Goal: Task Accomplishment & Management: Use online tool/utility

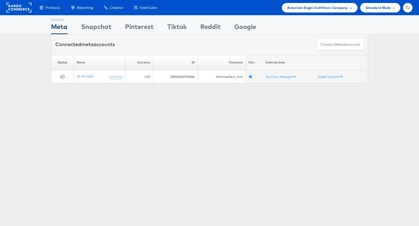
click at [319, 8] on span "American Eagle Outfitters Company" at bounding box center [317, 8] width 60 height 6
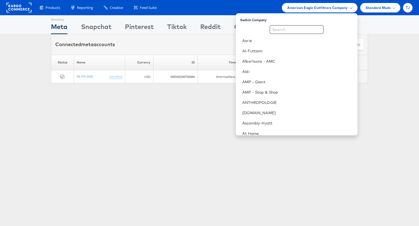
click at [319, 8] on span "American Eagle Outfitters Company" at bounding box center [317, 8] width 60 height 6
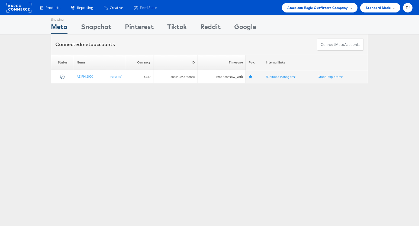
click at [317, 8] on span "American Eagle Outfitters Company" at bounding box center [317, 8] width 60 height 6
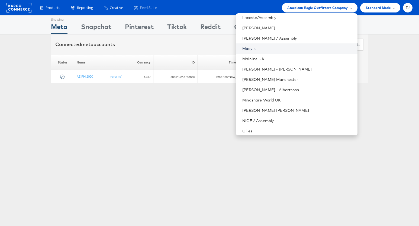
scroll to position [546, 0]
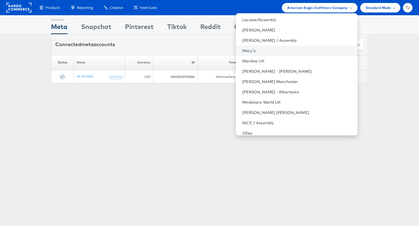
click at [291, 50] on link "Macy's" at bounding box center [297, 50] width 111 height 5
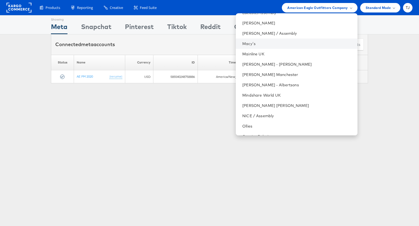
scroll to position [549, 0]
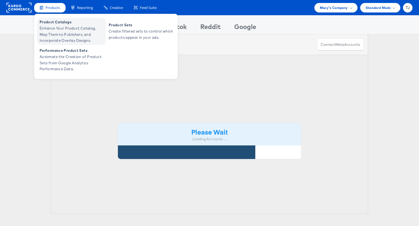
click at [50, 25] on span "Enhance Your Product Catalog, Map Them to Publishers, and Incorporate Overlay D…" at bounding box center [72, 34] width 65 height 18
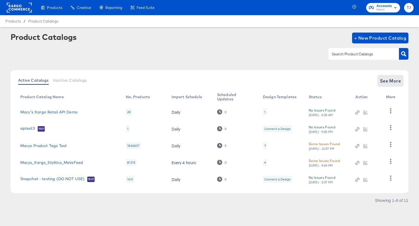
click at [389, 81] on span "See More" at bounding box center [390, 81] width 21 height 8
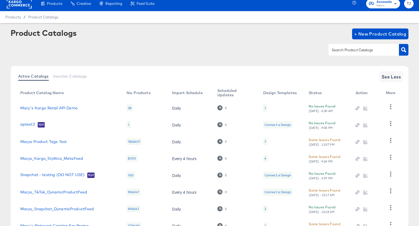
scroll to position [82, 0]
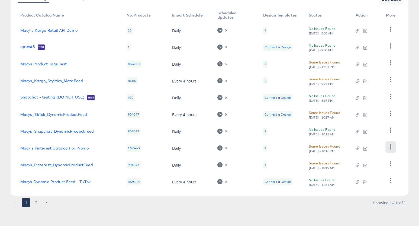
click at [391, 149] on icon "button" at bounding box center [390, 146] width 5 height 5
click at [369, 168] on div "HUD Checks (Internal)" at bounding box center [368, 166] width 54 height 9
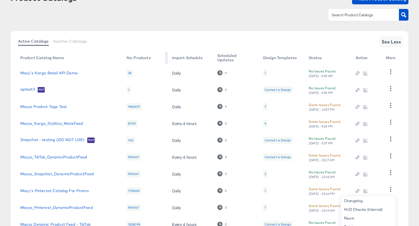
scroll to position [0, 0]
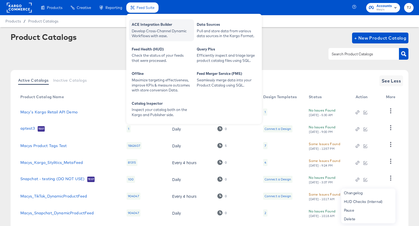
click at [141, 28] on div "Develop Cross-Channel Dynamic Workflows with ease." at bounding box center [162, 33] width 60 height 10
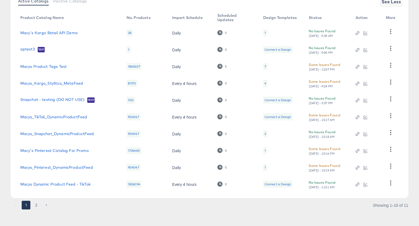
scroll to position [80, 0]
click at [391, 83] on icon "button" at bounding box center [390, 81] width 5 height 5
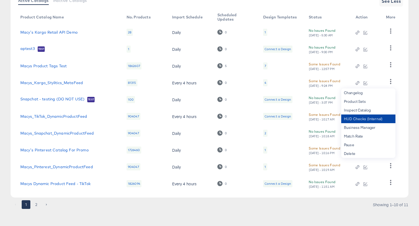
click at [367, 117] on div "HUD Checks (Internal)" at bounding box center [368, 118] width 54 height 9
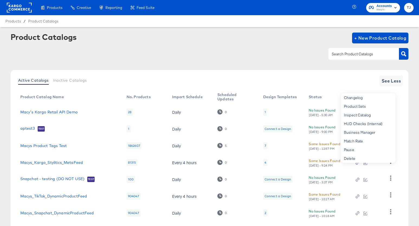
click at [20, 7] on rect at bounding box center [19, 8] width 25 height 10
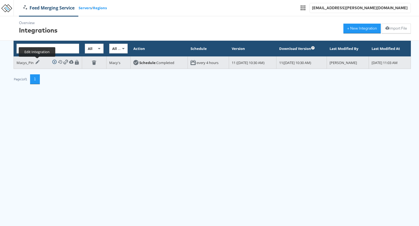
click at [34, 62] on div at bounding box center [36, 62] width 5 height 4
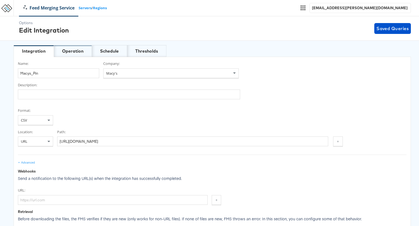
click at [80, 51] on div "Operation" at bounding box center [72, 51] width 21 height 6
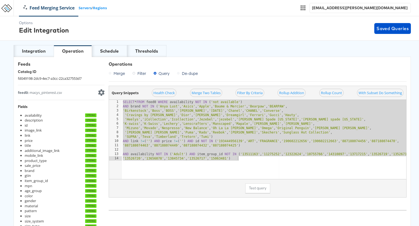
drag, startPoint x: 123, startPoint y: 102, endPoint x: 244, endPoint y: 176, distance: 142.0
click at [244, 176] on div "SELECT * FROM feed0 WHERE availability NOT IN ('not available') 1 2 3 4 5 6 7 8…" at bounding box center [257, 139] width 297 height 79
type textarea "AND availability NOT IN ('Adult') AND item_group_id NOT IN ('13511163', '112752…"
click at [102, 52] on div "Schedule" at bounding box center [109, 51] width 19 height 6
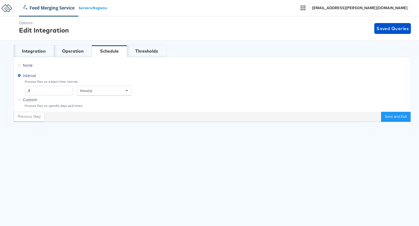
drag, startPoint x: 20, startPoint y: 65, endPoint x: 23, endPoint y: 65, distance: 3.5
click at [19, 65] on icon at bounding box center [19, 65] width 3 height 3
click at [0, 0] on input "None" at bounding box center [0, 0] width 0 height 0
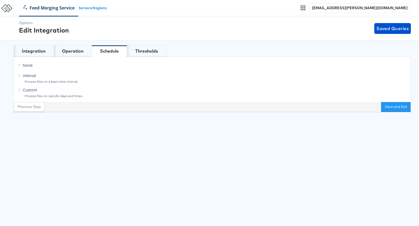
click at [396, 108] on button "Save and Exit" at bounding box center [396, 107] width 30 height 10
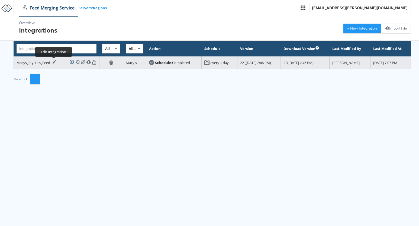
click at [53, 63] on icon at bounding box center [54, 62] width 4 height 4
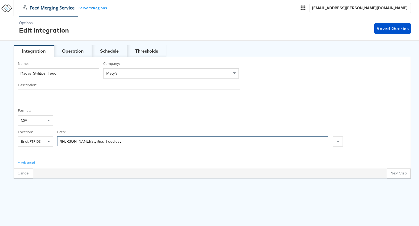
drag, startPoint x: 146, startPoint y: 143, endPoint x: 4, endPoint y: 118, distance: 144.3
click at [4, 118] on div "Options Edit Integration Saved Queries Integration Operation Schedule Threshold…" at bounding box center [209, 97] width 419 height 162
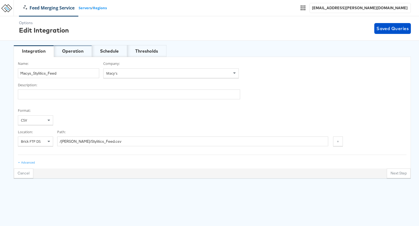
click at [78, 51] on div "Operation" at bounding box center [72, 51] width 21 height 6
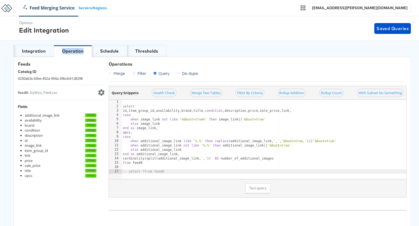
click at [78, 51] on div "Operation" at bounding box center [72, 51] width 21 height 6
click at [107, 50] on div "Schedule" at bounding box center [109, 51] width 19 height 6
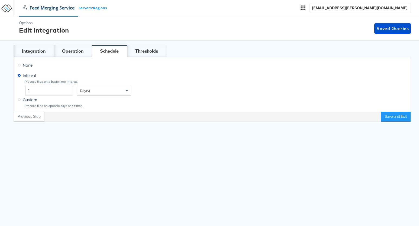
click at [19, 64] on icon at bounding box center [19, 65] width 3 height 3
click at [0, 0] on input "None" at bounding box center [0, 0] width 0 height 0
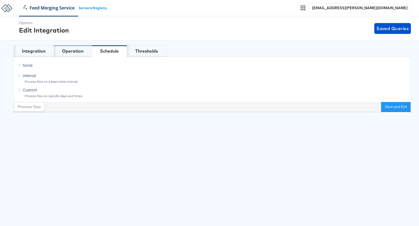
click at [78, 52] on div "Operation" at bounding box center [72, 51] width 21 height 6
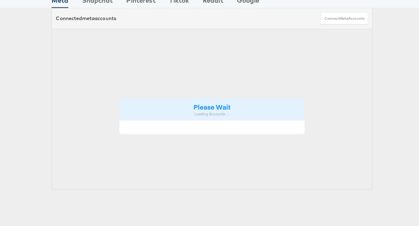
scroll to position [25, 0]
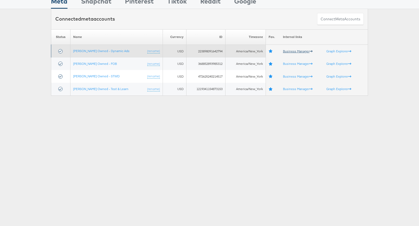
click at [293, 51] on link "Business Manager" at bounding box center [298, 51] width 30 height 4
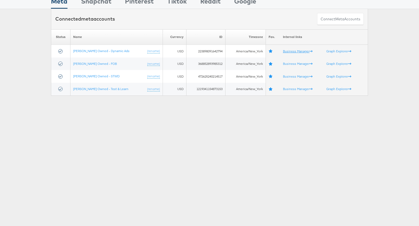
scroll to position [0, 0]
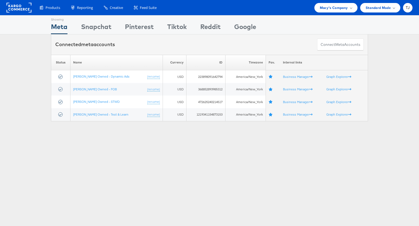
click at [9, 9] on rect at bounding box center [19, 8] width 25 height 10
click at [343, 7] on span "Macy's Company" at bounding box center [334, 8] width 28 height 6
click at [337, 8] on span "Macy's Company" at bounding box center [334, 8] width 28 height 6
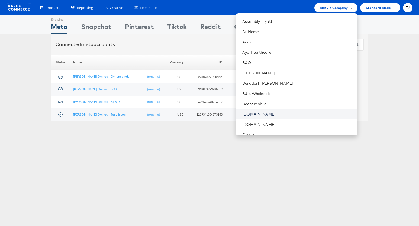
scroll to position [120, 0]
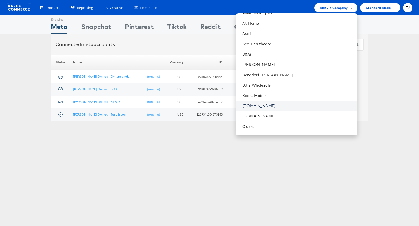
click at [295, 105] on link "Cars.com" at bounding box center [297, 105] width 111 height 5
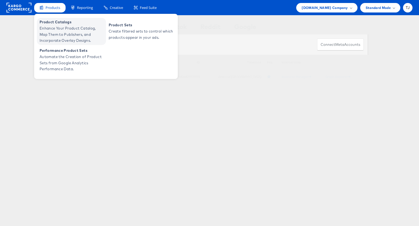
click at [46, 26] on span "Enhance Your Product Catalog, Map Them to Publishers, and Incorporate Overlay D…" at bounding box center [72, 34] width 65 height 18
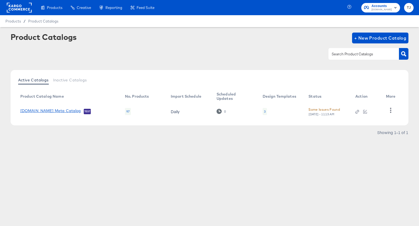
click at [55, 110] on link "Cars.com Meta Catalog" at bounding box center [50, 110] width 61 height 5
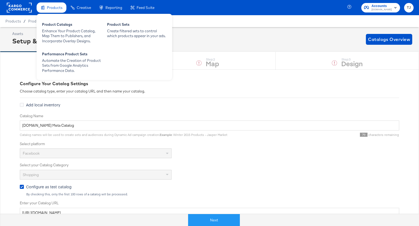
drag, startPoint x: 15, startPoint y: 7, endPoint x: 45, endPoint y: 6, distance: 30.7
click at [15, 7] on rect at bounding box center [19, 8] width 25 height 10
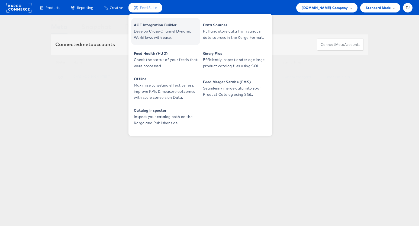
click at [147, 26] on span "ACE Integration Builder" at bounding box center [166, 25] width 65 height 6
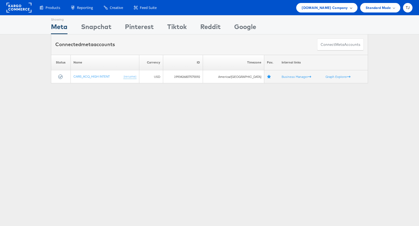
click at [340, 6] on span "[DOMAIN_NAME] Company" at bounding box center [325, 8] width 46 height 6
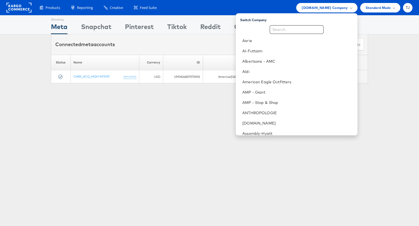
scroll to position [60, 0]
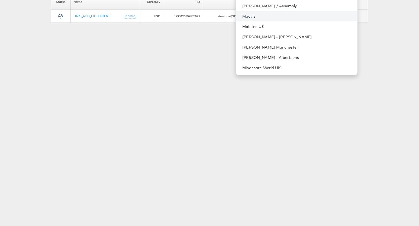
click at [295, 14] on link "Macy's" at bounding box center [297, 16] width 111 height 5
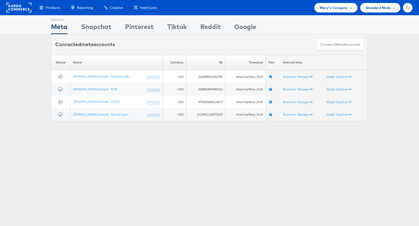
click at [348, 6] on div "Macy's Company" at bounding box center [336, 8] width 32 height 6
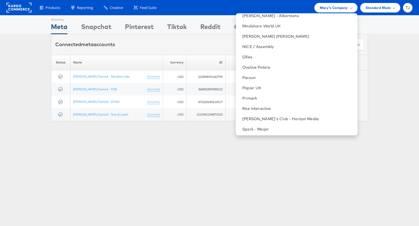
scroll to position [592, 0]
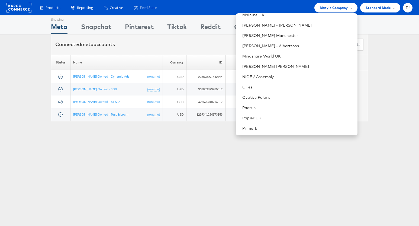
click at [217, 146] on div "Showing Meta Showing [GEOGRAPHIC_DATA] Showing Pinterest Showing Tiktok Showing…" at bounding box center [209, 150] width 419 height 271
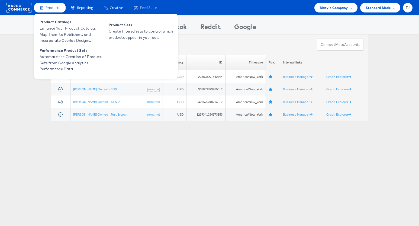
click at [47, 8] on span "Products" at bounding box center [53, 7] width 15 height 5
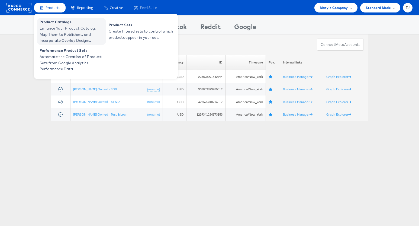
click at [44, 22] on span "Product Catalogs" at bounding box center [72, 22] width 65 height 6
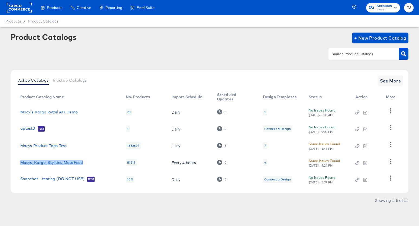
drag, startPoint x: 88, startPoint y: 163, endPoint x: 18, endPoint y: 161, distance: 69.7
click at [18, 161] on td "Macys_Kargo_Stylitics_MetaFeed" at bounding box center [69, 162] width 106 height 17
copy link "Macys_Kargo_Stylitics_MetaFeed"
click at [397, 80] on span "See More" at bounding box center [390, 81] width 21 height 8
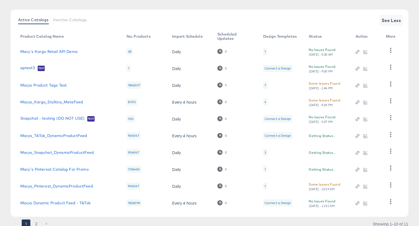
scroll to position [82, 0]
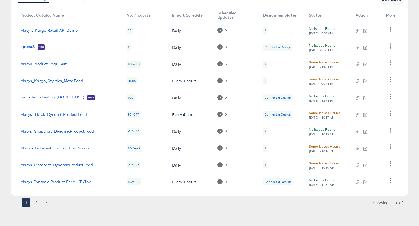
click at [65, 148] on link "Macy's Pinterest Catalog For Promo" at bounding box center [54, 148] width 68 height 4
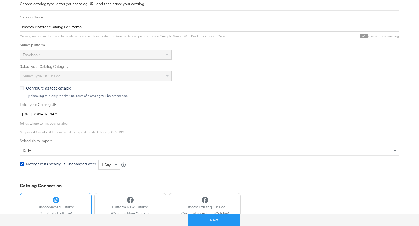
scroll to position [90, 0]
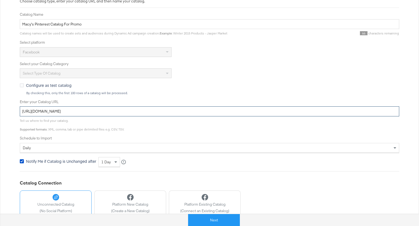
drag, startPoint x: 194, startPoint y: 111, endPoint x: -7, endPoint y: 108, distance: 200.6
click at [0, 108] on html "Products Products Product Catalogs Enhance Your Product Catalog, Map Them to Pu…" at bounding box center [209, 23] width 419 height 226
paste input "ace.stitcherads.com/exports/1434/universal/none/universal/export.t"
type input "https://ace.stitcherads.com/exports/1434/universal/none/universal/export.tsv.gz"
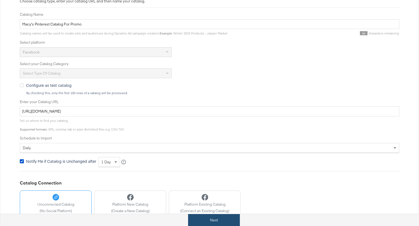
click at [214, 222] on button "Next" at bounding box center [214, 220] width 52 height 12
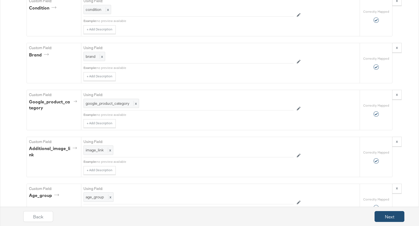
scroll to position [619, 0]
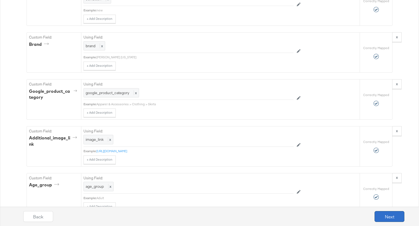
click at [387, 218] on button "Next" at bounding box center [390, 216] width 30 height 11
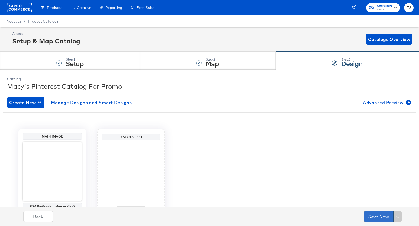
click at [372, 214] on button "Save Now" at bounding box center [379, 216] width 30 height 11
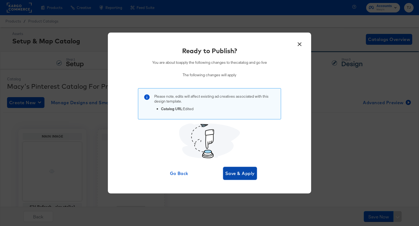
click at [244, 170] on span "Save & Apply" at bounding box center [240, 173] width 30 height 8
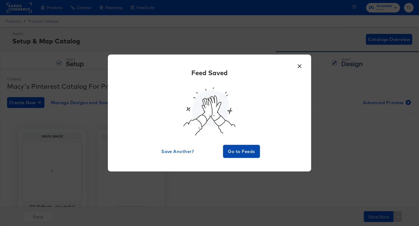
click at [246, 151] on span "Go to Feeds" at bounding box center [241, 151] width 33 height 8
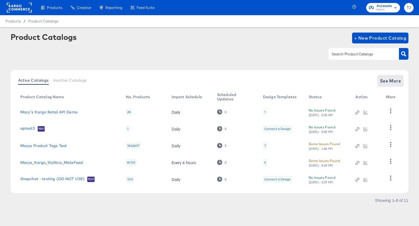
click at [387, 80] on span "See More" at bounding box center [390, 81] width 21 height 8
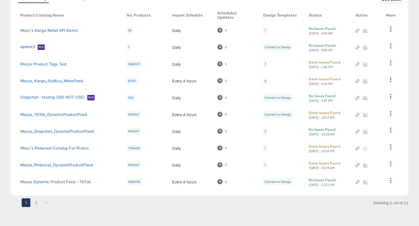
scroll to position [82, 0]
click at [73, 149] on link "Macy's Pinterest Catalog For Promo" at bounding box center [54, 148] width 68 height 4
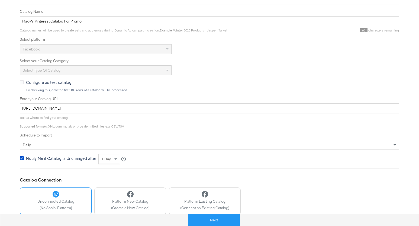
scroll to position [127, 0]
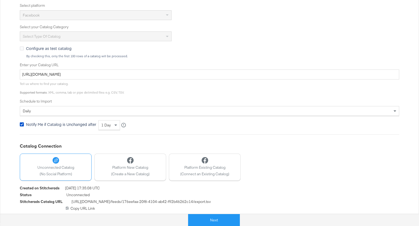
click at [192, 108] on div "daily" at bounding box center [209, 110] width 379 height 9
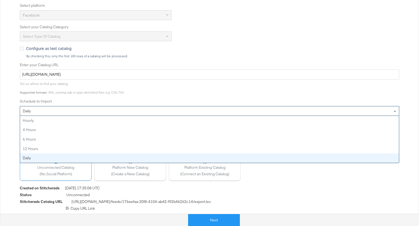
drag, startPoint x: 319, startPoint y: 188, endPoint x: 300, endPoint y: 175, distance: 23.0
click at [318, 188] on div "Created on Stitcherads 2023-01-27 17:35:08 UTC" at bounding box center [210, 188] width 380 height 7
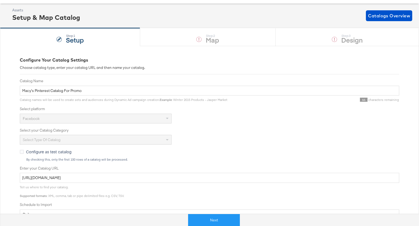
scroll to position [0, 0]
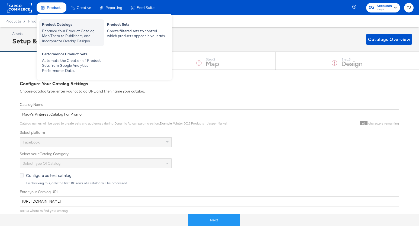
click at [49, 28] on div "Enhance Your Product Catalog, Map Them to Publishers, and Incorporate Overlay D…" at bounding box center [72, 35] width 60 height 15
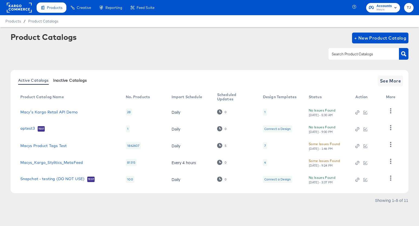
click at [82, 78] on span "Inactive Catalogs" at bounding box center [70, 80] width 34 height 4
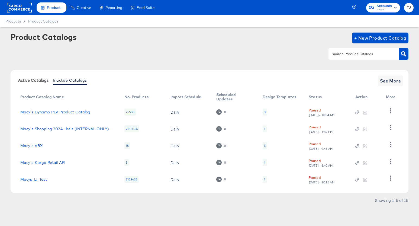
click at [38, 82] on span "Active Catalogs" at bounding box center [33, 80] width 31 height 4
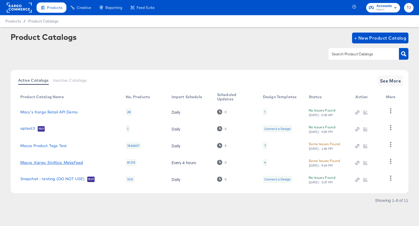
click at [70, 162] on link "Macys_Kargo_Stylitics_MetaFeed" at bounding box center [51, 162] width 63 height 4
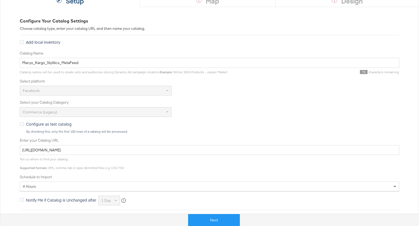
scroll to position [65, 0]
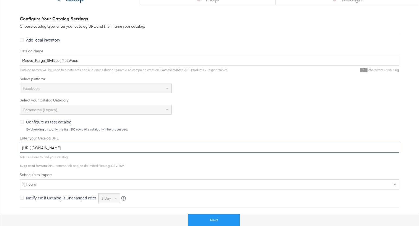
drag, startPoint x: 187, startPoint y: 149, endPoint x: 28, endPoint y: 137, distance: 159.2
click at [28, 137] on div "Enter your Catalog URL https://fms.stitcherads.com/download/0250ab3c-bfee-452a-…" at bounding box center [210, 144] width 380 height 17
paste input "ace.stitcherads.com/exports/1435/universal/none/universal/export.t"
type input "https://ace.stitcherads.com/exports/1435/universal/none/universal/export.tsv.gz"
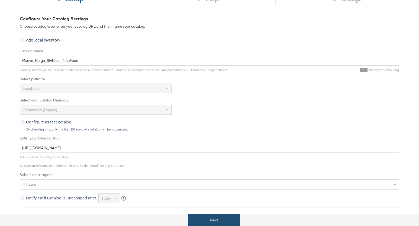
click at [218, 220] on button "Next" at bounding box center [214, 220] width 52 height 12
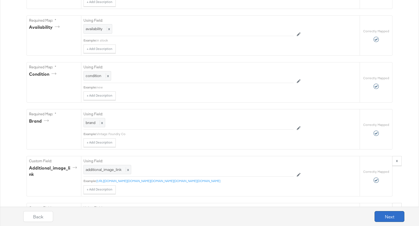
scroll to position [393, 0]
click at [390, 219] on button "Next" at bounding box center [390, 216] width 30 height 11
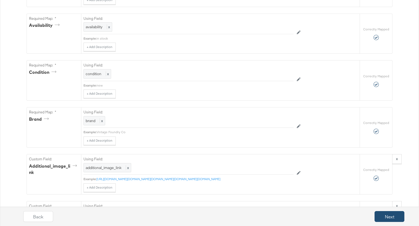
scroll to position [0, 0]
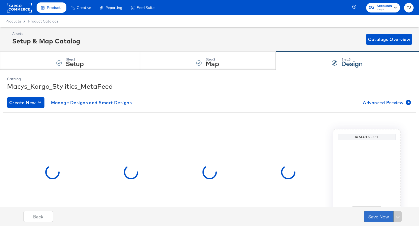
click at [387, 218] on button "Save Now" at bounding box center [379, 216] width 30 height 11
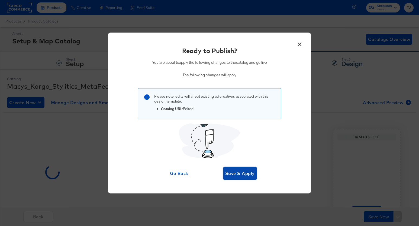
click at [254, 177] on button "Save & Apply" at bounding box center [240, 173] width 34 height 13
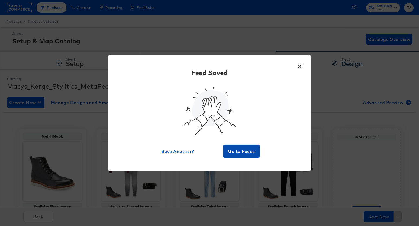
click at [250, 150] on span "Go to Feeds" at bounding box center [241, 151] width 33 height 8
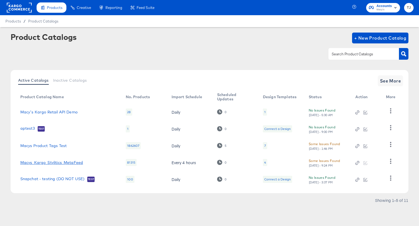
click at [59, 162] on link "Macys_Kargo_Stylitics_MetaFeed" at bounding box center [51, 162] width 63 height 4
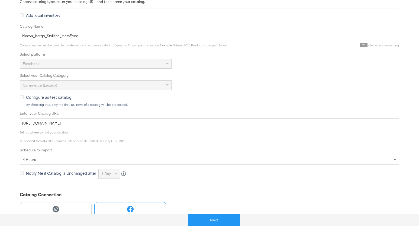
scroll to position [90, 0]
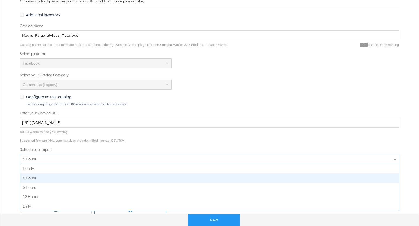
click at [152, 158] on div "4 hours" at bounding box center [209, 158] width 379 height 9
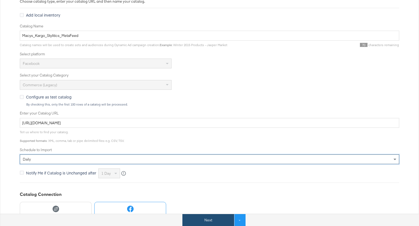
click at [210, 218] on button "Next" at bounding box center [208, 220] width 52 height 12
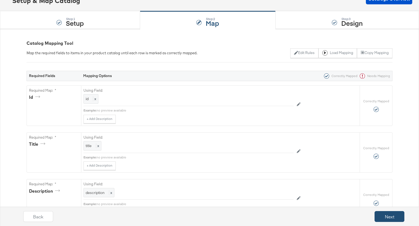
scroll to position [50, 0]
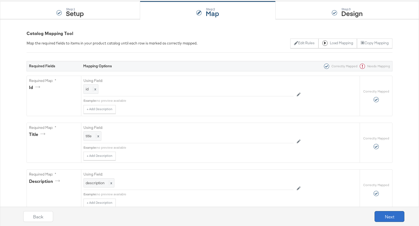
click at [392, 220] on button "Next" at bounding box center [390, 216] width 30 height 11
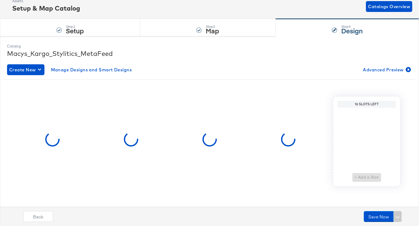
scroll to position [0, 0]
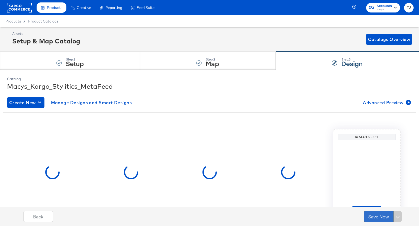
click at [375, 218] on button "Save Now" at bounding box center [379, 216] width 30 height 11
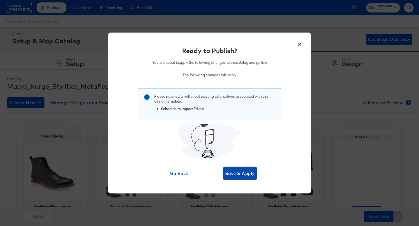
click at [239, 172] on span "Save & Apply" at bounding box center [240, 173] width 30 height 8
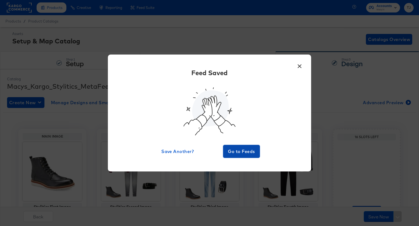
click at [226, 149] on span "Go to Feeds" at bounding box center [241, 151] width 33 height 8
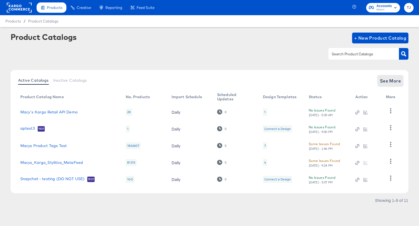
click at [393, 81] on span "See More" at bounding box center [390, 81] width 21 height 8
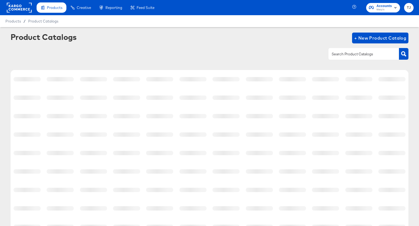
click at [393, 81] on div at bounding box center [391, 79] width 27 height 4
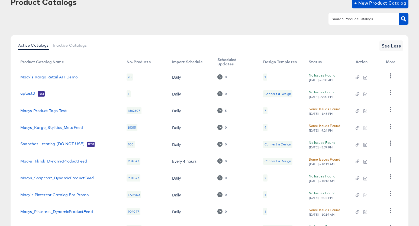
scroll to position [82, 0]
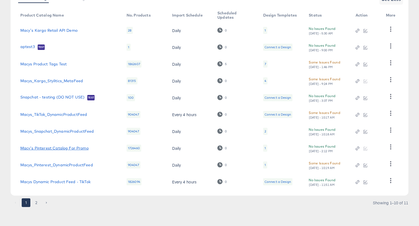
click at [53, 147] on link "Macy's Pinterest Catalog For Promo" at bounding box center [54, 148] width 68 height 4
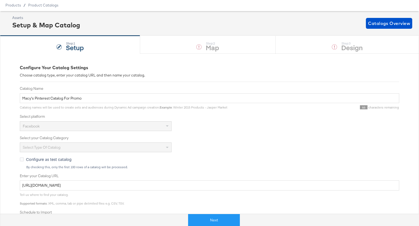
scroll to position [19, 0]
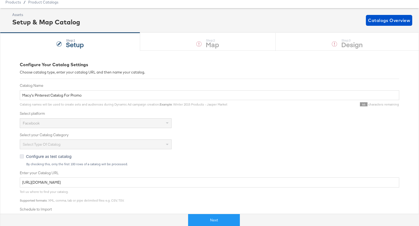
click at [23, 156] on icon at bounding box center [22, 156] width 4 height 4
click at [0, 0] on input "Configure as test catalog" at bounding box center [0, 0] width 0 height 0
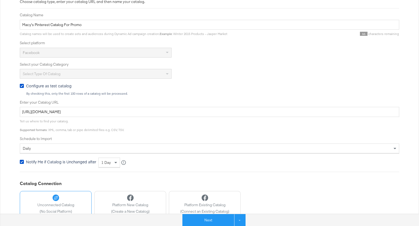
scroll to position [127, 0]
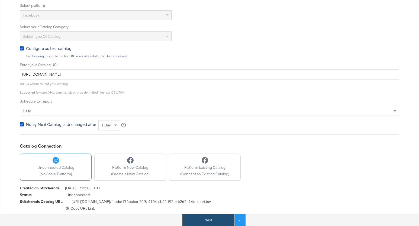
click at [201, 215] on button "Next" at bounding box center [208, 220] width 52 height 12
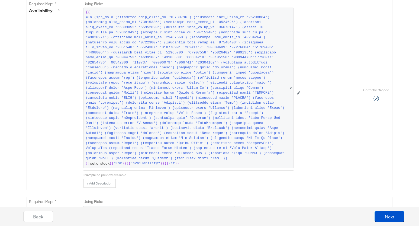
scroll to position [0, 0]
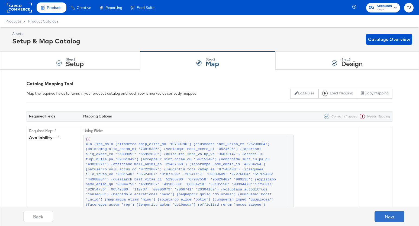
click at [384, 214] on button "Next" at bounding box center [390, 216] width 30 height 11
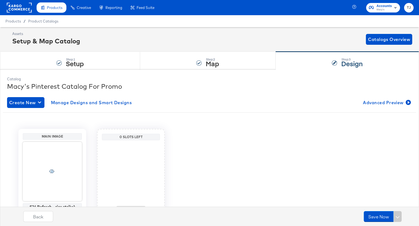
scroll to position [33, 0]
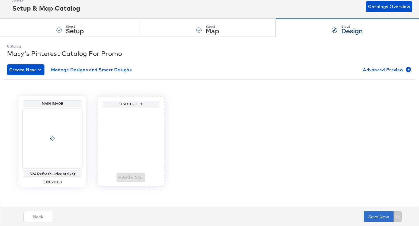
click at [381, 215] on button "Save Now" at bounding box center [379, 216] width 30 height 11
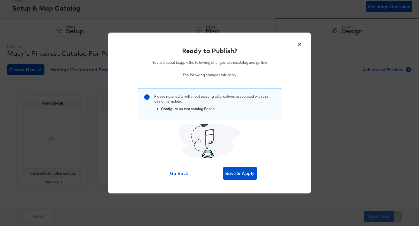
scroll to position [0, 0]
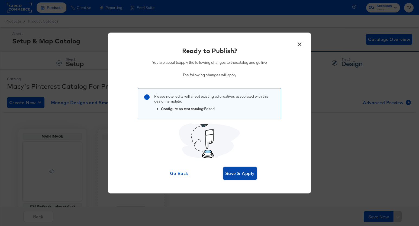
click at [247, 173] on span "Save & Apply" at bounding box center [240, 173] width 30 height 8
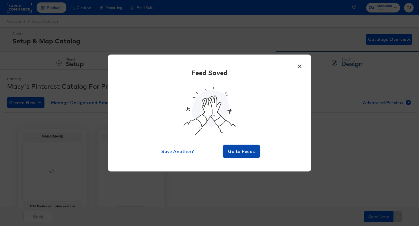
click at [245, 149] on span "Go to Feeds" at bounding box center [241, 151] width 33 height 8
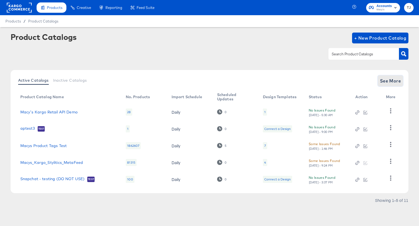
click at [397, 80] on span "See More" at bounding box center [390, 81] width 21 height 8
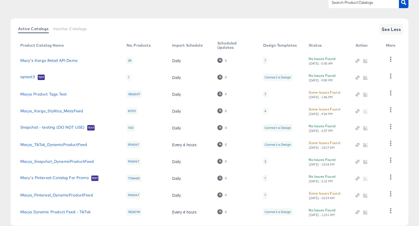
scroll to position [82, 0]
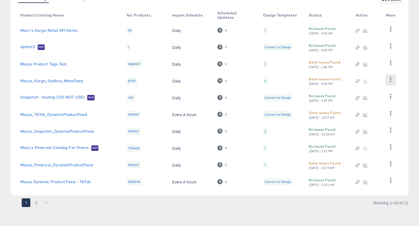
click at [391, 78] on icon "button" at bounding box center [390, 79] width 5 height 5
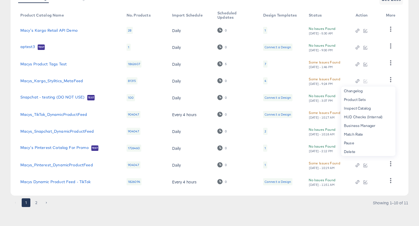
click at [369, 143] on div "Pause" at bounding box center [368, 143] width 54 height 9
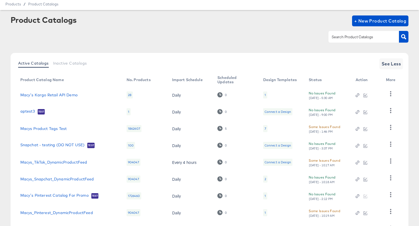
scroll to position [0, 0]
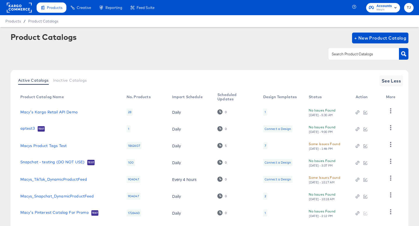
click at [18, 9] on rect at bounding box center [19, 8] width 25 height 10
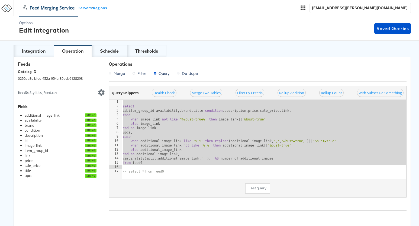
drag, startPoint x: 126, startPoint y: 106, endPoint x: 159, endPoint y: 166, distance: 68.9
click at [161, 167] on div "select id , item_group_id , availability , brand , title , condition , descript…" at bounding box center [264, 144] width 285 height 88
type textarea "from feed0"
click at [113, 51] on div "Schedule" at bounding box center [109, 51] width 19 height 6
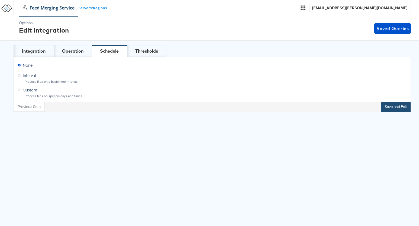
click at [391, 104] on button "Save and Exit" at bounding box center [396, 107] width 30 height 10
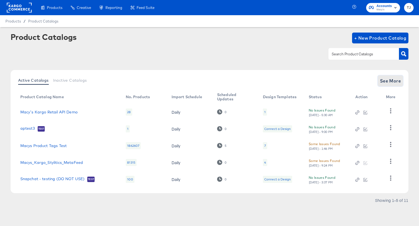
click at [387, 83] on span "See More" at bounding box center [390, 81] width 21 height 8
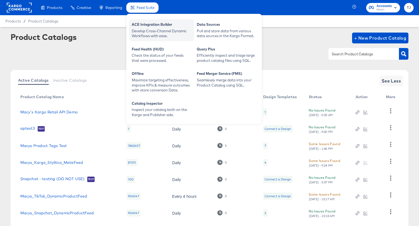
click at [144, 29] on div "Develop Cross-Channel Dynamic Workflows with ease." at bounding box center [162, 33] width 60 height 10
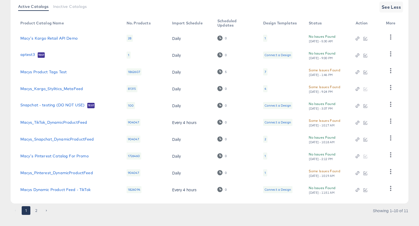
scroll to position [77, 0]
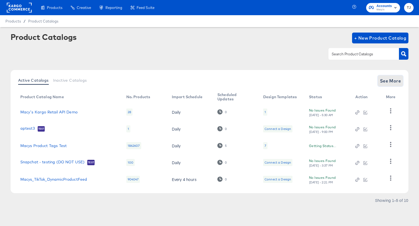
click at [384, 79] on span "See More" at bounding box center [390, 81] width 21 height 8
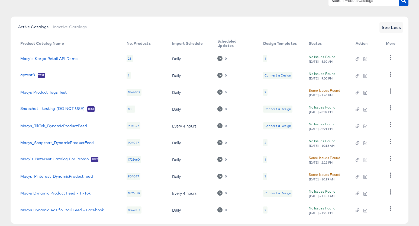
scroll to position [82, 0]
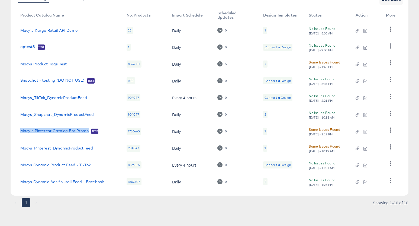
drag, startPoint x: 18, startPoint y: 130, endPoint x: 89, endPoint y: 133, distance: 71.3
click at [89, 133] on td "Macy's Pinterest Catalog For Promo Test" at bounding box center [69, 131] width 106 height 17
copy link "Macy's Pinterest Catalog For Promo"
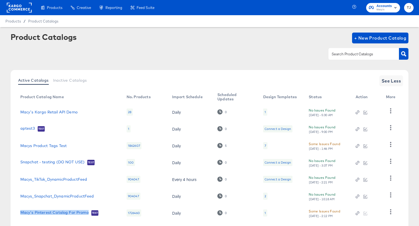
click at [17, 9] on rect at bounding box center [19, 8] width 25 height 10
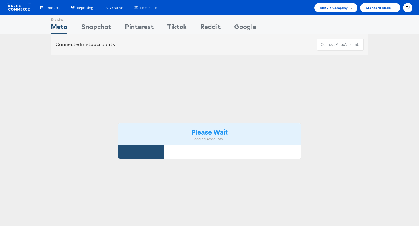
drag, startPoint x: 344, startPoint y: 10, endPoint x: 343, endPoint y: 22, distance: 12.0
click at [344, 10] on span "Macy's Company" at bounding box center [334, 8] width 28 height 6
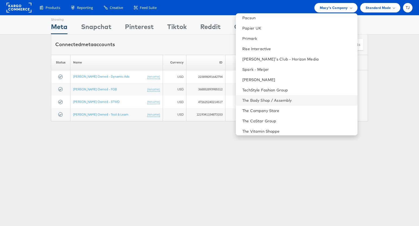
scroll to position [682, 0]
click at [316, 101] on link "The Body Shop / Assembly" at bounding box center [297, 100] width 111 height 5
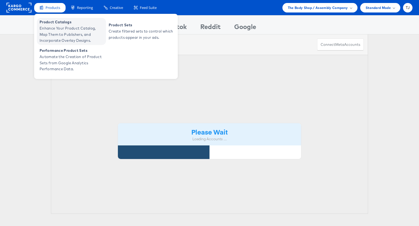
click at [52, 25] on span "Enhance Your Product Catalog, Map Them to Publishers, and Incorporate Overlay D…" at bounding box center [72, 34] width 65 height 18
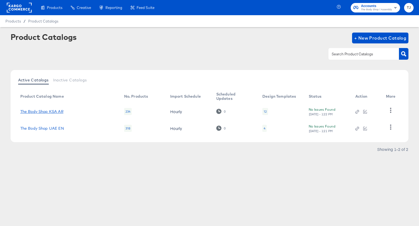
click at [43, 111] on link "The Body Shop KSA AR" at bounding box center [41, 111] width 43 height 4
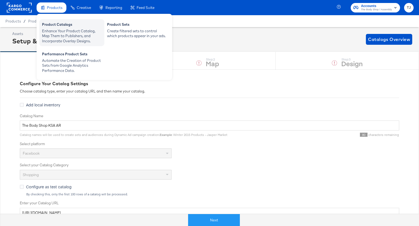
click at [66, 26] on div "Product Catalogs" at bounding box center [72, 25] width 60 height 7
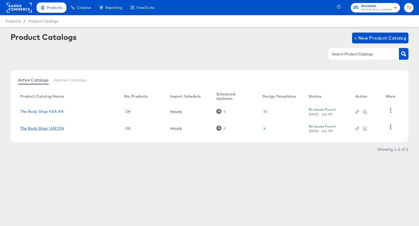
click at [52, 126] on link "The Body Shop UAE EN" at bounding box center [42, 128] width 44 height 4
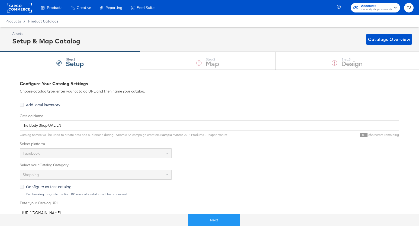
drag, startPoint x: 54, startPoint y: 26, endPoint x: 43, endPoint y: 22, distance: 11.4
click at [0, 0] on div "Product Catalogs" at bounding box center [0, 0] width 0 height 0
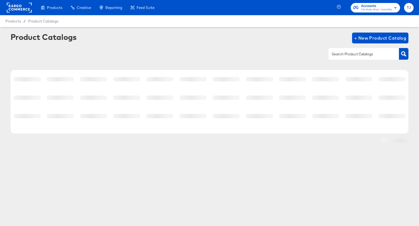
click at [12, 8] on rect at bounding box center [19, 8] width 25 height 10
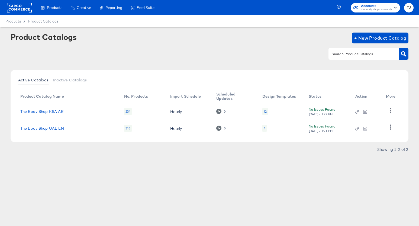
click at [14, 8] on rect at bounding box center [19, 8] width 25 height 10
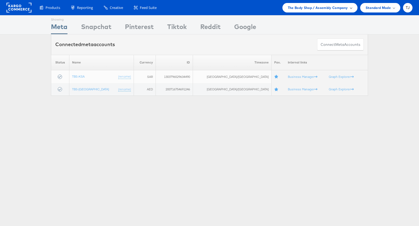
click at [336, 5] on span "The Body Shop / Assembly Company" at bounding box center [318, 8] width 60 height 6
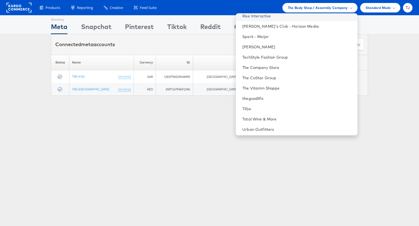
scroll to position [730, 0]
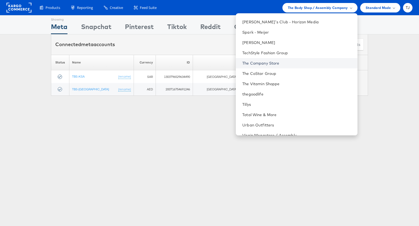
click at [302, 63] on link "The Company Store" at bounding box center [297, 62] width 111 height 5
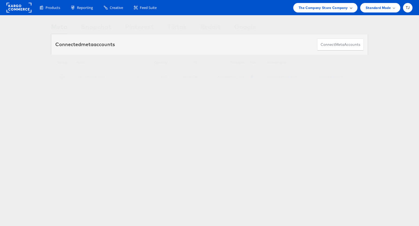
click at [335, 10] on span "The Company Store Company" at bounding box center [323, 8] width 49 height 6
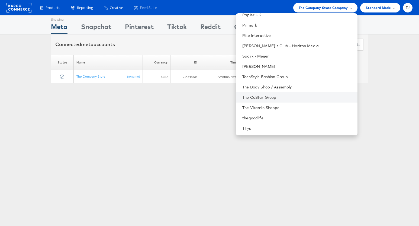
scroll to position [707, 0]
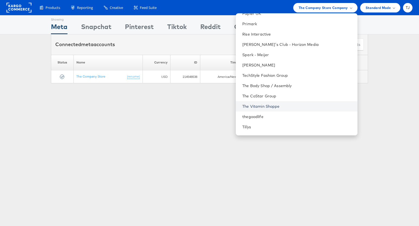
click at [307, 107] on link "The Vitamin Shoppe" at bounding box center [297, 106] width 111 height 5
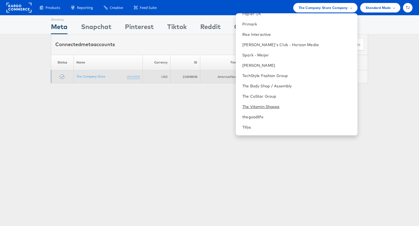
scroll to position [0, 0]
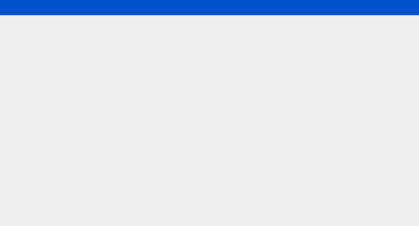
click at [305, 106] on html at bounding box center [209, 113] width 419 height 226
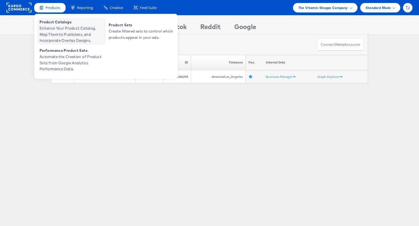
click at [51, 28] on span "Enhance Your Product Catalog, Map Them to Publishers, and Incorporate Overlay D…" at bounding box center [72, 34] width 65 height 18
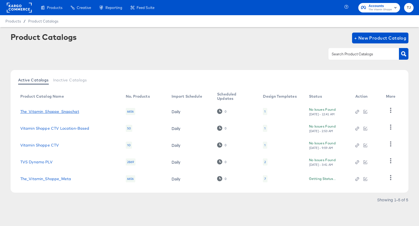
click at [42, 111] on link "The_Vitamin_Shoppe_Snapchat" at bounding box center [49, 111] width 59 height 4
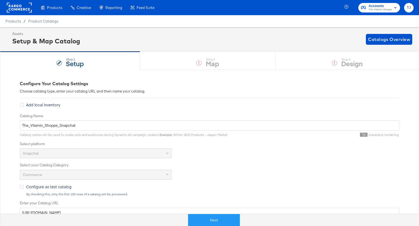
click at [0, 0] on div "Product Catalogs" at bounding box center [0, 0] width 0 height 0
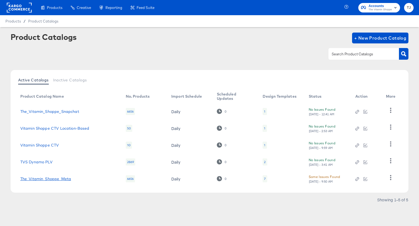
click at [64, 179] on link "The_Vitamin_Shoppe_Meta" at bounding box center [45, 178] width 51 height 4
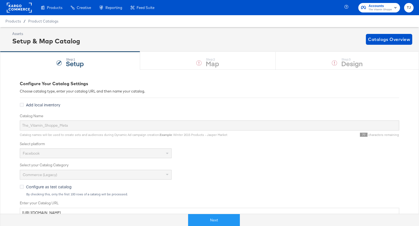
click at [0, 0] on div "Product Catalogs" at bounding box center [0, 0] width 0 height 0
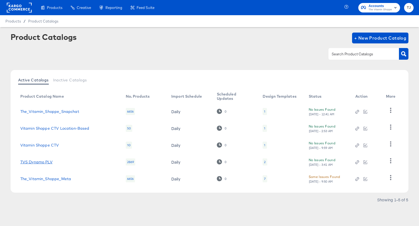
click at [47, 164] on link "TVS Dynamo PLV" at bounding box center [36, 162] width 32 height 4
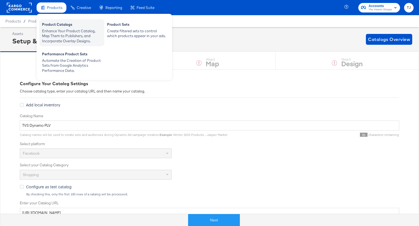
click at [59, 29] on div "Enhance Your Product Catalog, Map Them to Publishers, and Incorporate Overlay D…" at bounding box center [72, 35] width 60 height 15
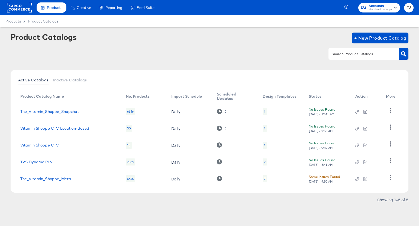
click at [35, 144] on link "Vitamin Shoppe CTV" at bounding box center [39, 145] width 39 height 4
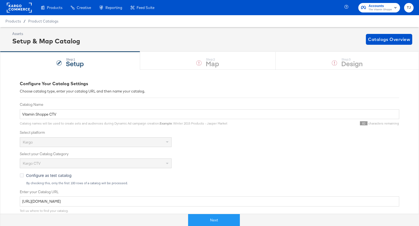
click at [0, 0] on div "Enhance Your Product Catalog, Map Them to Publishers, and Incorporate Overlay D…" at bounding box center [0, 0] width 0 height 0
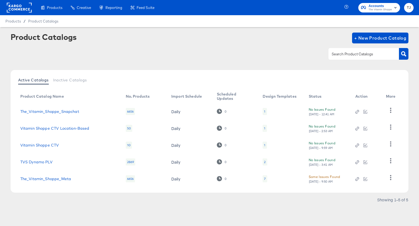
click at [39, 131] on td "Vitamin Shoppe CTV Location-Based" at bounding box center [68, 128] width 105 height 17
click at [41, 128] on link "Vitamin Shoppe CTV Location-Based" at bounding box center [54, 128] width 69 height 4
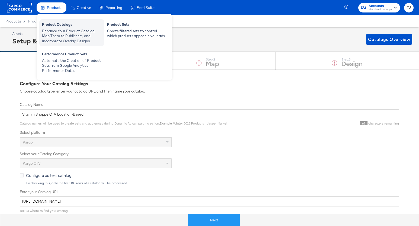
click at [54, 33] on div "Enhance Your Product Catalog, Map Them to Publishers, and Incorporate Overlay D…" at bounding box center [72, 35] width 60 height 15
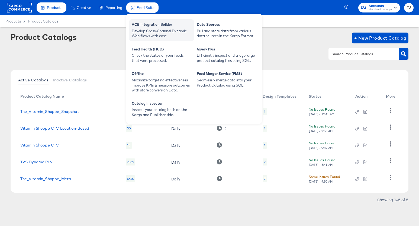
click at [139, 27] on div "ACE Integration Builder" at bounding box center [162, 25] width 60 height 7
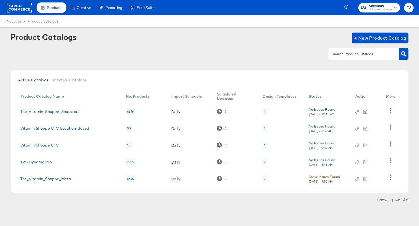
click at [22, 6] on rect at bounding box center [19, 8] width 25 height 10
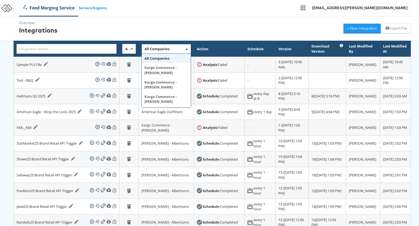
click at [149, 49] on span "All Companies" at bounding box center [156, 48] width 25 height 5
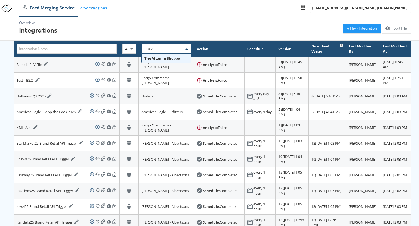
type input "the vita"
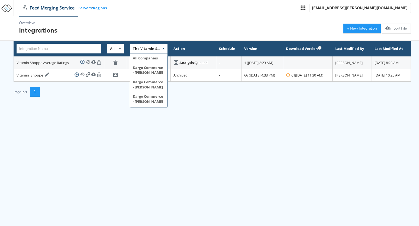
scroll to position [4795, 0]
click at [161, 50] on span at bounding box center [164, 48] width 7 height 9
type input "pol"
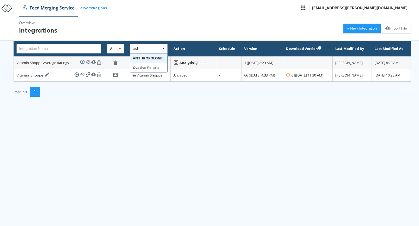
scroll to position [0, 0]
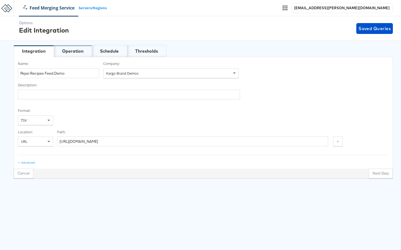
click at [75, 52] on div "Operation" at bounding box center [72, 51] width 21 height 6
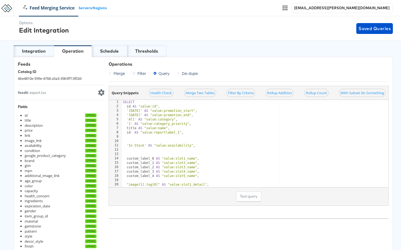
click at [38, 54] on div "Integration" at bounding box center [34, 51] width 24 height 6
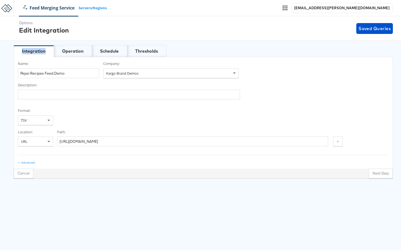
click at [38, 54] on div "Integration" at bounding box center [34, 51] width 24 height 6
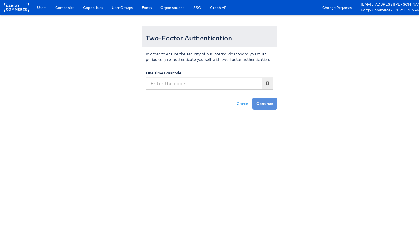
click at [183, 83] on input "text" at bounding box center [204, 83] width 116 height 12
type input "059286"
click at [252, 98] on button "Continue" at bounding box center [264, 104] width 25 height 12
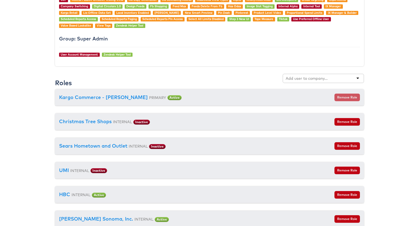
scroll to position [629, 0]
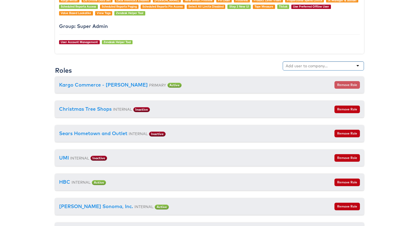
click at [308, 64] on input "text" at bounding box center [307, 65] width 43 height 5
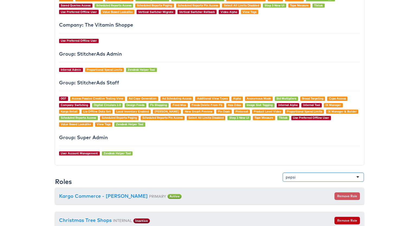
scroll to position [516, 0]
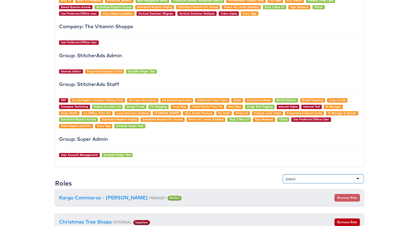
type input "pepsi"
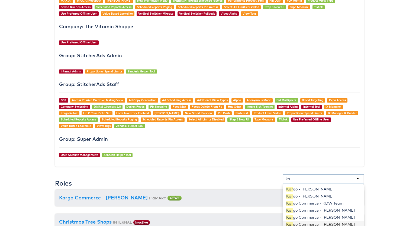
type input "k"
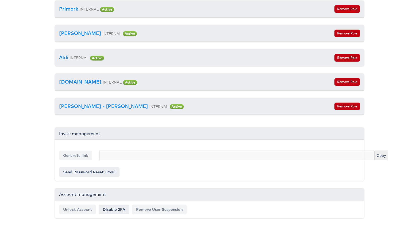
scroll to position [1, 0]
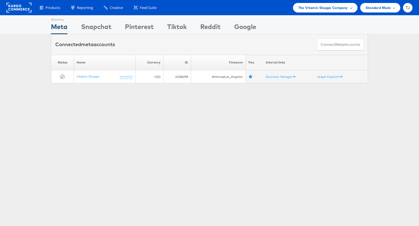
click at [348, 8] on div "The Vitamin Shoppe Company" at bounding box center [325, 8] width 54 height 6
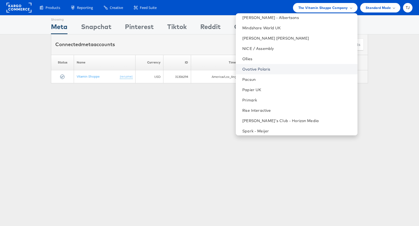
scroll to position [620, 0]
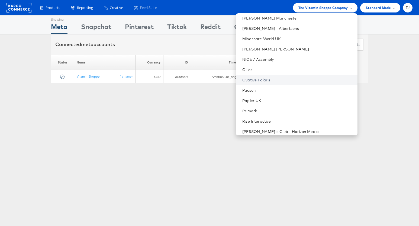
click at [303, 78] on link "Ovative Polaris" at bounding box center [297, 79] width 111 height 5
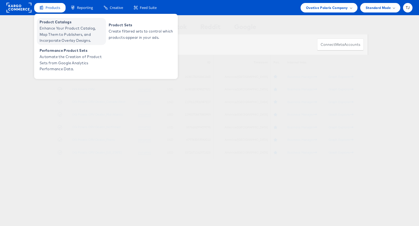
click at [50, 33] on span "Enhance Your Product Catalog, Map Them to Publishers, and Incorporate Overlay D…" at bounding box center [72, 34] width 65 height 18
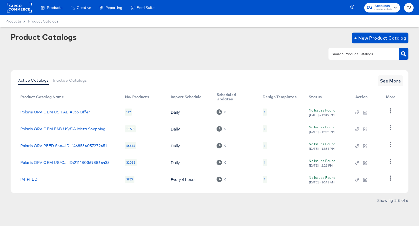
click at [17, 10] on rect at bounding box center [19, 8] width 25 height 10
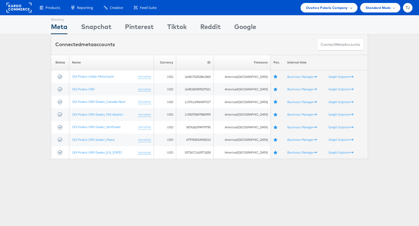
click at [347, 8] on span "Ovative Polaris Company" at bounding box center [327, 8] width 42 height 6
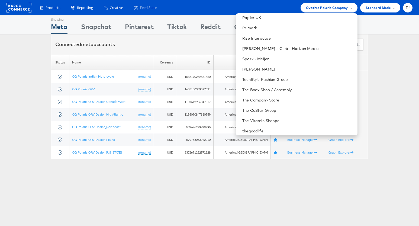
scroll to position [688, 0]
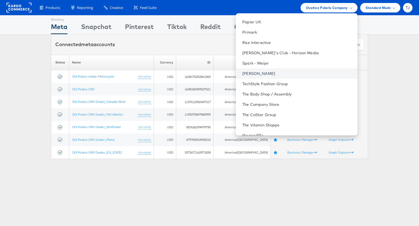
click at [307, 75] on link "[PERSON_NAME]" at bounding box center [297, 73] width 111 height 5
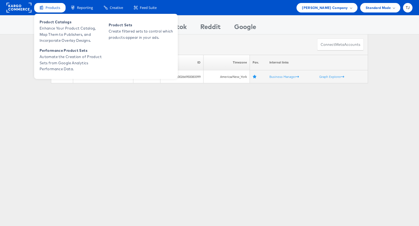
click at [53, 17] on div "Product Catalogs Enhance Your Product Catalog, Map Them to Publishers, and Inco…" at bounding box center [106, 46] width 144 height 65
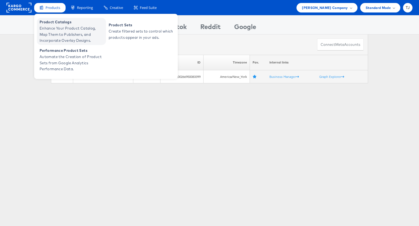
click at [51, 21] on span "Product Catalogs" at bounding box center [72, 22] width 65 height 6
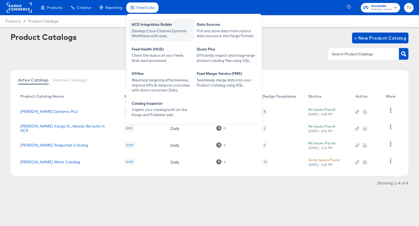
click at [148, 28] on div "Develop Cross-Channel Dynamic Workflows with ease." at bounding box center [162, 33] width 60 height 10
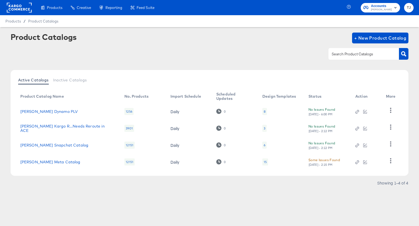
click at [18, 9] on rect at bounding box center [19, 8] width 25 height 10
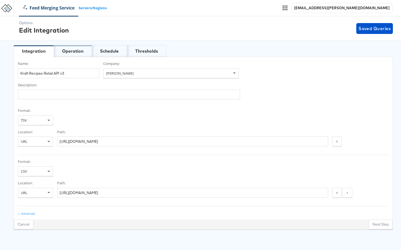
click at [71, 52] on div "Operation" at bounding box center [72, 51] width 21 height 6
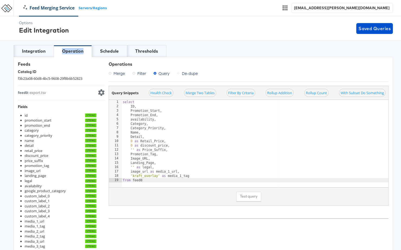
click at [71, 52] on div "Operation" at bounding box center [72, 51] width 21 height 6
click at [40, 48] on div "Integration" at bounding box center [34, 51] width 24 height 6
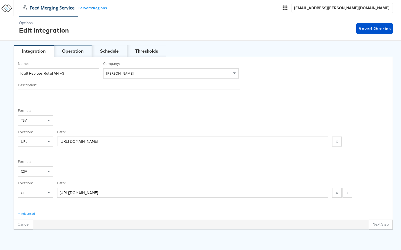
click at [73, 52] on div "Operation" at bounding box center [72, 51] width 21 height 6
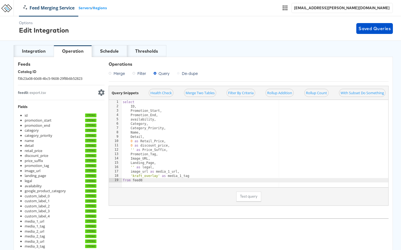
scroll to position [33, 0]
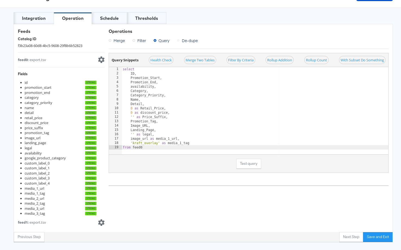
click at [40, 14] on div "Integration" at bounding box center [34, 18] width 40 height 12
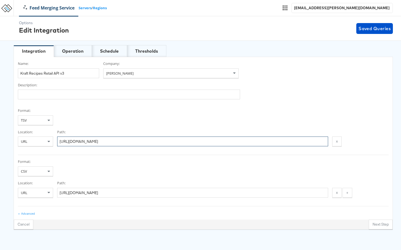
drag, startPoint x: 232, startPoint y: 142, endPoint x: 104, endPoint y: 127, distance: 128.3
click at [104, 127] on div "Format: TSV Location: URL Path: https://feeds.stitcherads.com/feeds/0783eb8a-aa…" at bounding box center [203, 131] width 371 height 47
click at [25, 213] on div "Advanced" at bounding box center [28, 213] width 14 height 4
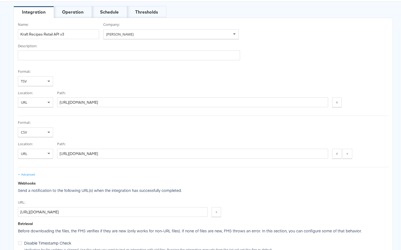
scroll to position [47, 0]
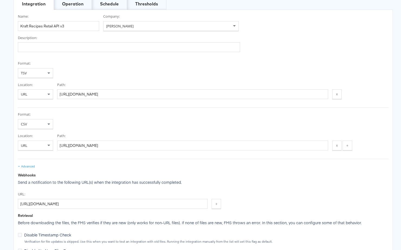
click at [73, 4] on div "Operation" at bounding box center [72, 4] width 21 height 6
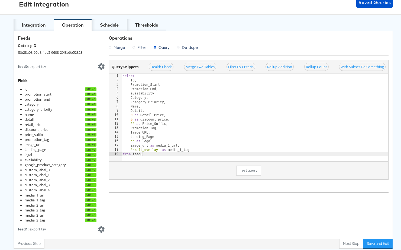
click at [73, 4] on div "Options Edit Integration Saved Queries" at bounding box center [200, 2] width 401 height 24
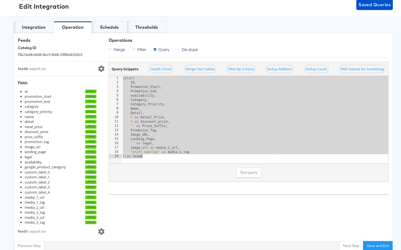
drag, startPoint x: 123, startPoint y: 78, endPoint x: 144, endPoint y: 174, distance: 97.9
click at [143, 176] on div "Query Snippets Health Check Merge Two Tables Filter By Criteria Rollup Addition…" at bounding box center [249, 122] width 280 height 120
type textarea "'kraft_overlay' as media_1_tag from feed0"
click at [101, 67] on icon at bounding box center [101, 68] width 6 height 7
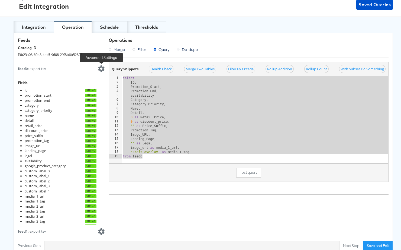
click at [101, 68] on icon at bounding box center [101, 68] width 7 height 7
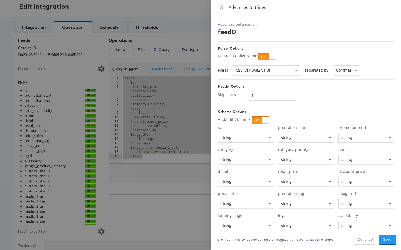
click at [41, 26] on div at bounding box center [200, 125] width 401 height 250
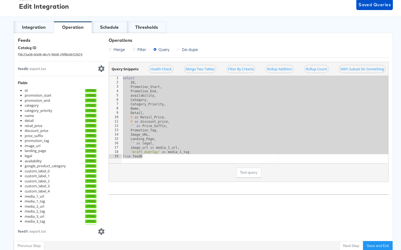
click at [41, 26] on body "Feed Merging Service Servers / Regions tess.jose@kargo.com Options Edit Integra…" at bounding box center [200, 113] width 401 height 274
click at [38, 27] on div "Integration" at bounding box center [34, 27] width 24 height 6
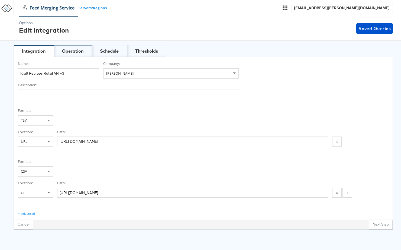
drag, startPoint x: 76, startPoint y: 50, endPoint x: 71, endPoint y: 50, distance: 5.4
click at [76, 50] on div "Operation" at bounding box center [72, 51] width 21 height 6
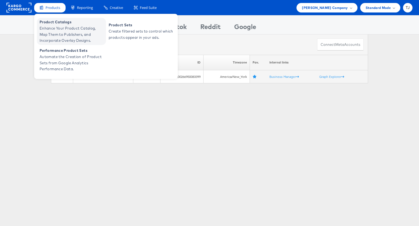
click at [49, 27] on span "Enhance Your Product Catalog, Map Them to Publishers, and Incorporate Overlay D…" at bounding box center [72, 34] width 65 height 18
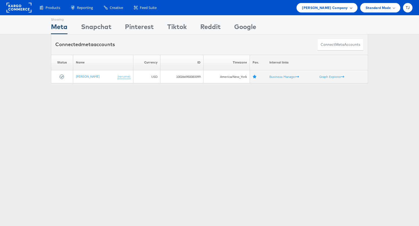
click at [345, 7] on span "[PERSON_NAME] Company" at bounding box center [325, 8] width 46 height 6
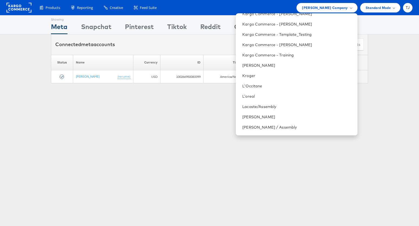
scroll to position [491, 0]
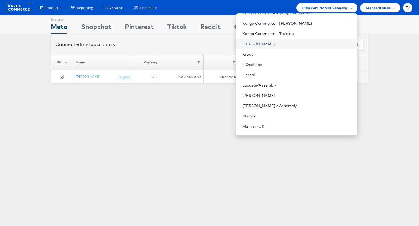
click at [297, 42] on link "[PERSON_NAME]" at bounding box center [297, 43] width 111 height 5
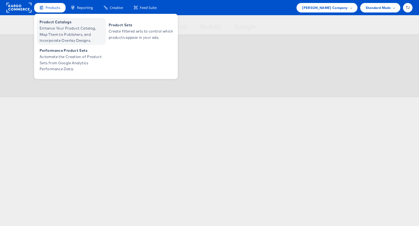
click at [49, 27] on span "Enhance Your Product Catalog, Map Them to Publishers, and Incorporate Overlay D…" at bounding box center [72, 34] width 65 height 18
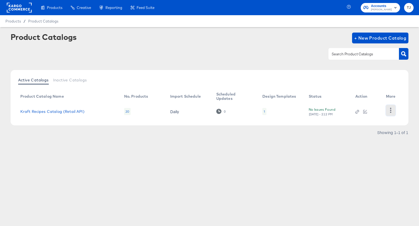
click at [390, 112] on icon "button" at bounding box center [390, 110] width 5 height 5
click at [383, 107] on div "HUD Checks (Internal)" at bounding box center [368, 105] width 54 height 9
click at [16, 5] on rect at bounding box center [19, 8] width 25 height 10
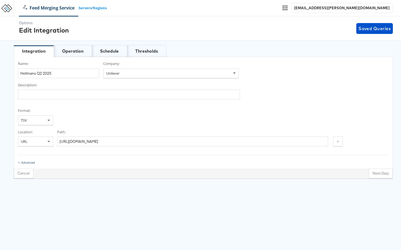
click at [31, 163] on div "Advanced" at bounding box center [28, 162] width 14 height 4
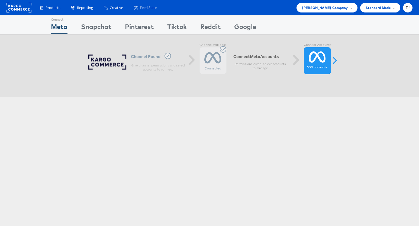
drag, startPoint x: 346, startPoint y: 7, endPoint x: 340, endPoint y: 30, distance: 23.9
click at [346, 7] on span "Kraft Heinz Company" at bounding box center [325, 8] width 46 height 6
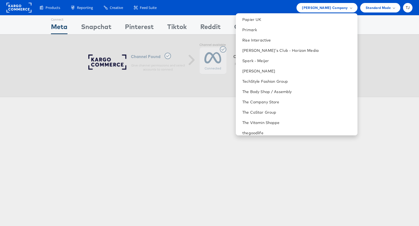
scroll to position [766, 0]
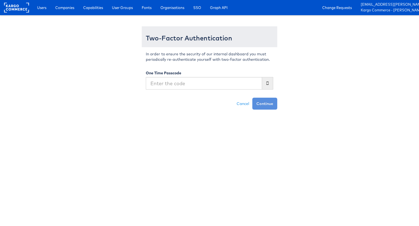
click at [171, 83] on input "text" at bounding box center [204, 83] width 116 height 12
type input "658865"
click at [252, 98] on button "Continue" at bounding box center [264, 104] width 25 height 12
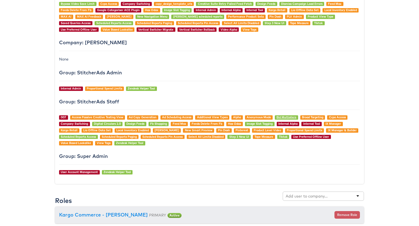
scroll to position [583, 0]
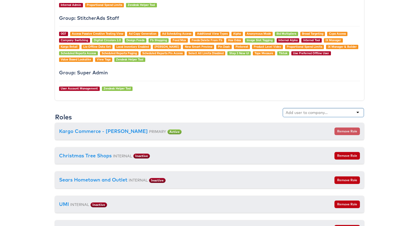
click at [319, 115] on input "text" at bounding box center [307, 112] width 43 height 5
click at [311, 111] on input "text" at bounding box center [307, 112] width 43 height 5
type input "unileve"
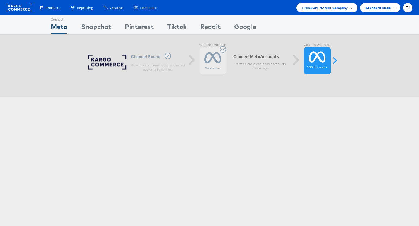
drag, startPoint x: 340, startPoint y: 3, endPoint x: 340, endPoint y: 7, distance: 4.6
click at [340, 4] on div "Kraft Heinz Company" at bounding box center [327, 7] width 61 height 9
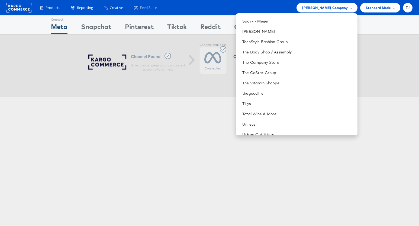
scroll to position [777, 0]
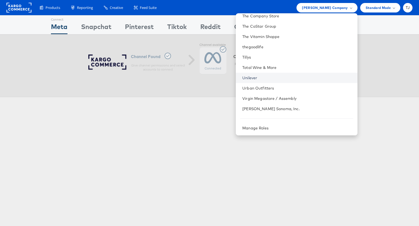
click at [290, 78] on link "Unilever" at bounding box center [297, 77] width 111 height 5
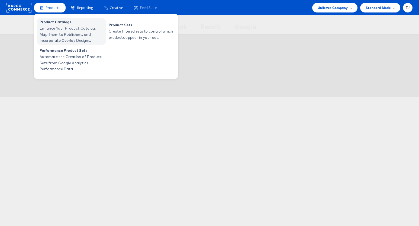
click at [54, 26] on span "Enhance Your Product Catalog, Map Them to Publishers, and Incorporate Overlay D…" at bounding box center [72, 34] width 65 height 18
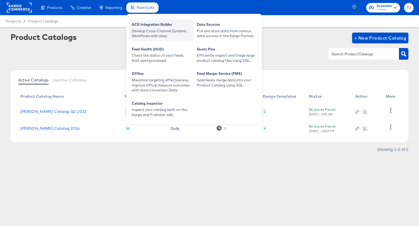
click at [151, 28] on div "ACE Integration Builder" at bounding box center [162, 25] width 60 height 7
